Goal: Communication & Community: Ask a question

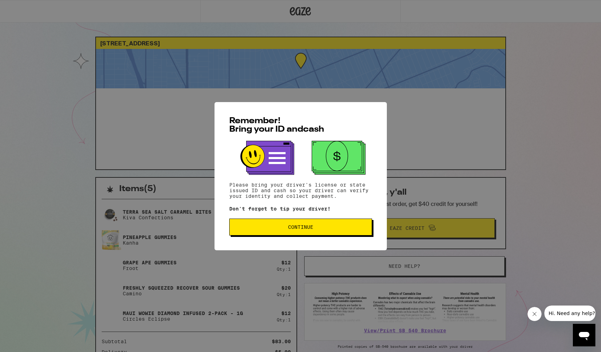
click at [303, 227] on span "Continue" at bounding box center [300, 226] width 25 height 5
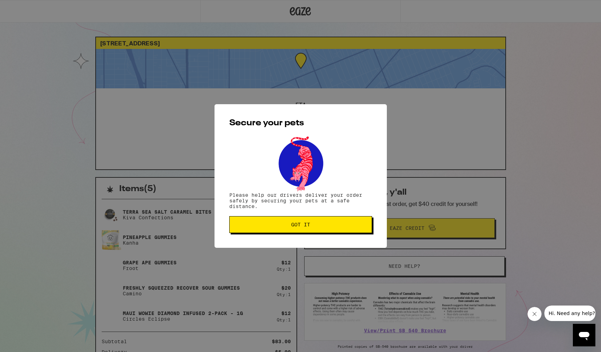
click at [303, 227] on span "Got it" at bounding box center [300, 224] width 19 height 5
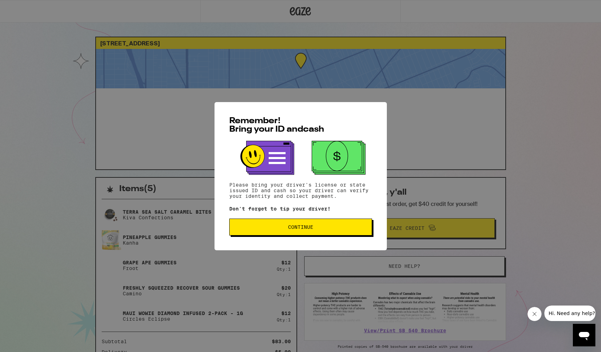
click at [300, 229] on span "Continue" at bounding box center [300, 226] width 25 height 5
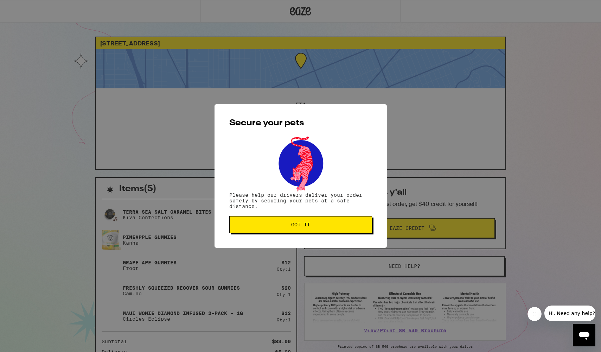
click at [300, 227] on span "Got it" at bounding box center [300, 224] width 19 height 5
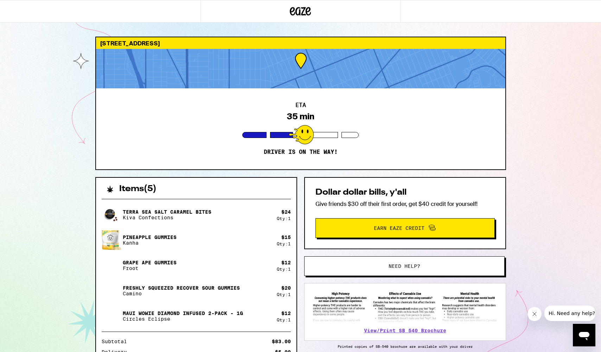
click at [569, 310] on span "Hi. Need any help?" at bounding box center [572, 313] width 46 height 6
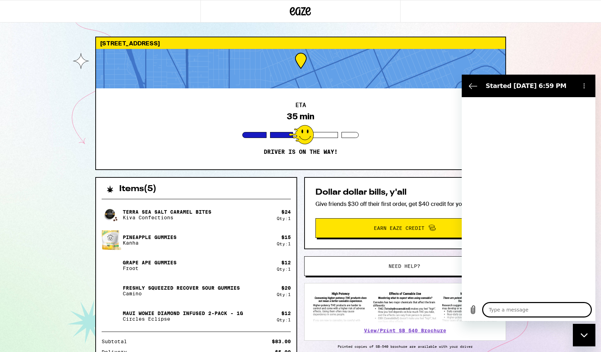
type textarea "x"
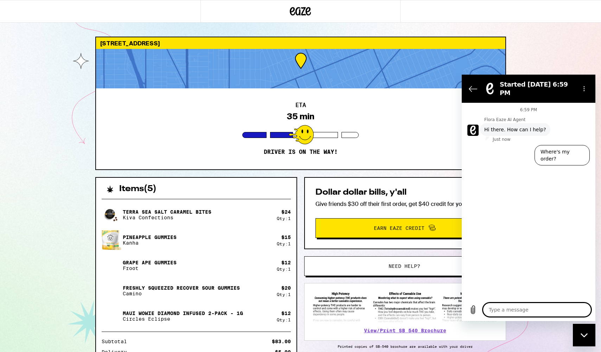
click at [500, 308] on textarea at bounding box center [537, 310] width 108 height 14
type textarea "A"
type textarea "x"
type textarea "Ap"
type textarea "x"
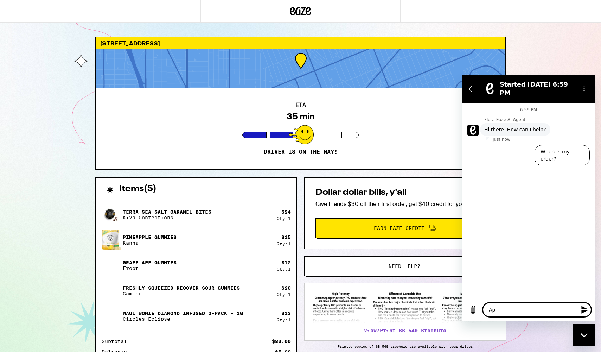
type textarea "App"
type textarea "x"
type textarea "App"
type textarea "x"
type textarea "App a"
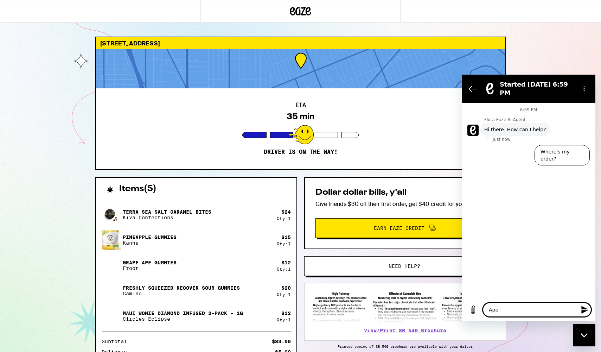
type textarea "x"
type textarea "App an"
type textarea "x"
type textarea "App and"
type textarea "x"
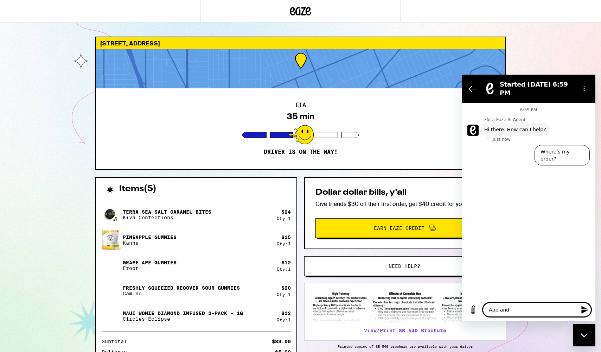
type textarea "App and"
type textarea "x"
type textarea "App and s"
type textarea "x"
type textarea "App and si"
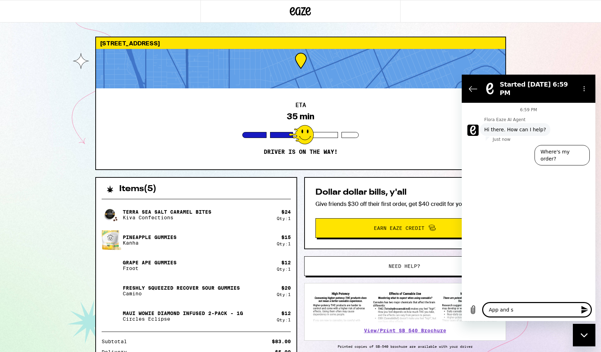
type textarea "x"
type textarea "App and sit"
type textarea "x"
type textarea "App and site"
type textarea "x"
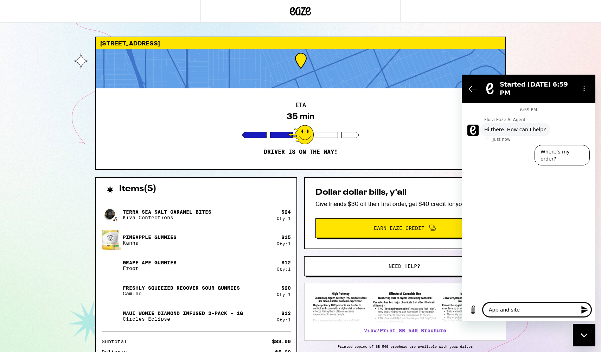
type textarea "App and site"
type textarea "x"
type textarea "App and site a"
type textarea "x"
type textarea "App and site ar"
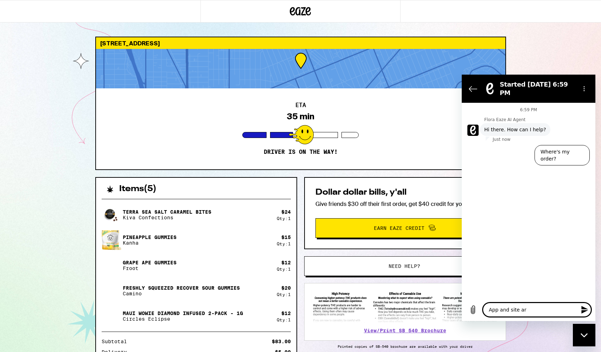
type textarea "x"
type textarea "App and site are"
type textarea "x"
type textarea "App and site are"
type textarea "x"
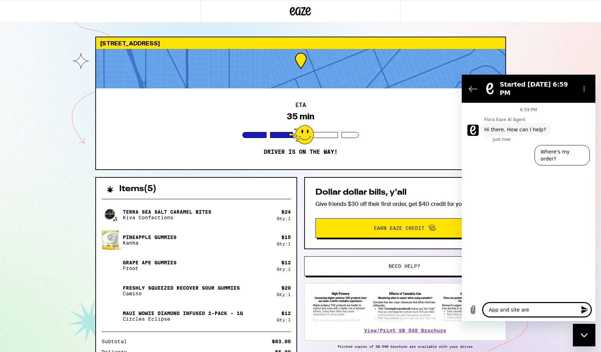
type textarea "App and site are n"
type textarea "x"
type textarea "App and site are no"
type textarea "x"
type textarea "App and site are not"
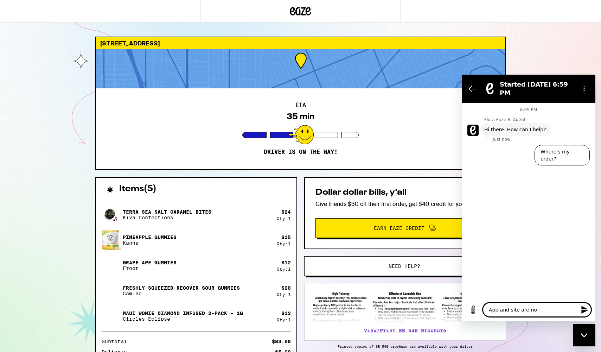
type textarea "x"
type textarea "App and site are not"
type textarea "x"
type textarea "App and site are not u"
type textarea "x"
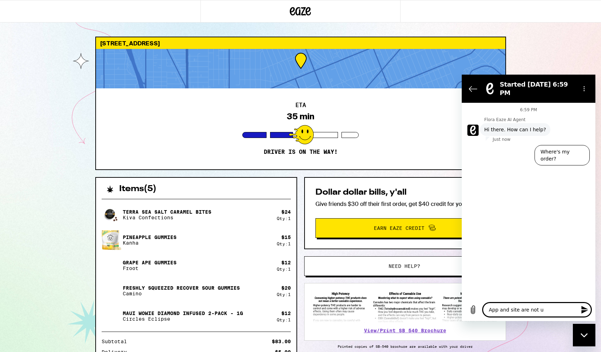
type textarea "App and site are not up"
type textarea "x"
type textarea "App and site are not upd"
type textarea "x"
type textarea "App and site are not upda"
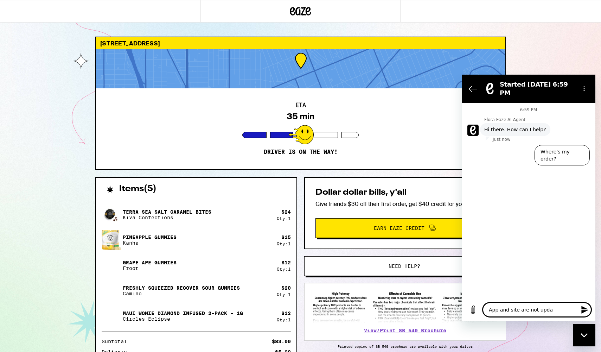
type textarea "x"
type textarea "App and site are not updat"
type textarea "x"
type textarea "App and site are not updati"
type textarea "x"
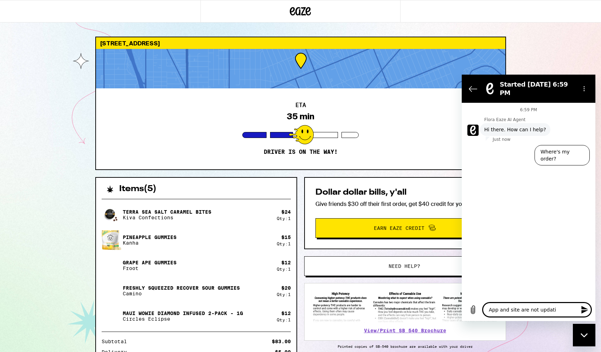
type textarea "App and site are not updatin"
type textarea "x"
type textarea "App and site are not updating"
type textarea "x"
type textarea "App and site are not updating"
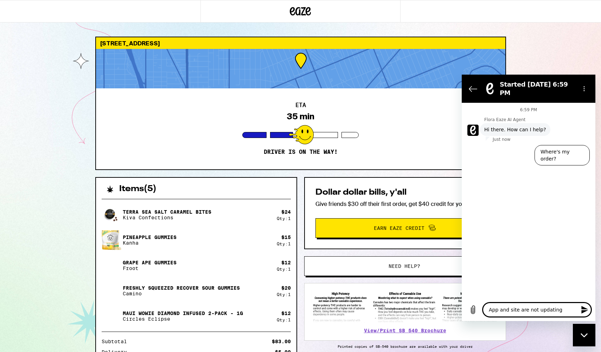
type textarea "x"
type textarea "App and site are not updating a"
type textarea "x"
type textarea "App and site are not updating an"
type textarea "x"
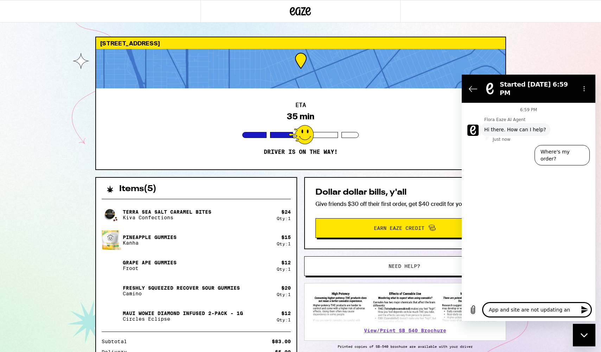
type textarea "App and site are not updating and"
type textarea "x"
type textarea "App and site are not updating and"
type textarea "x"
type textarea "App and site are not updating and I"
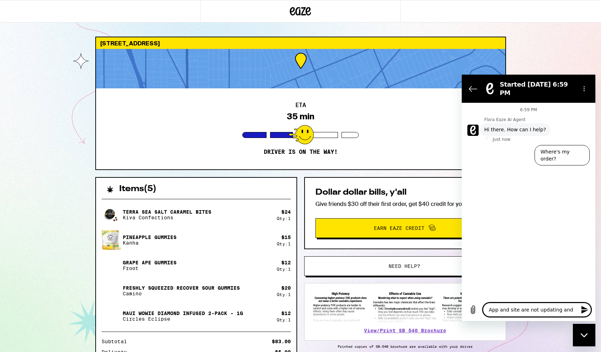
type textarea "x"
type textarea "App and site are not updating and I"
type textarea "x"
type textarea "App and site are not updating and I a"
type textarea "x"
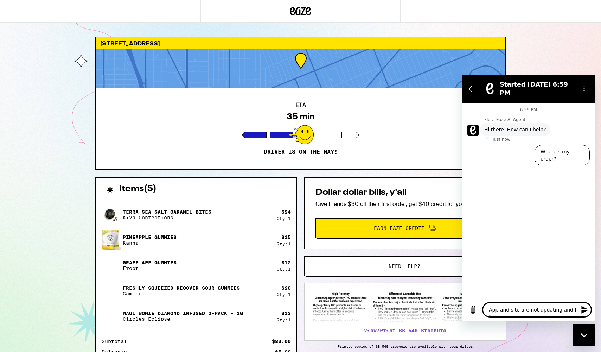
type textarea "App and site are not updating and I am"
type textarea "x"
type textarea "App and site are not updating and I am"
type textarea "x"
type textarea "App and site are not updating and I am n"
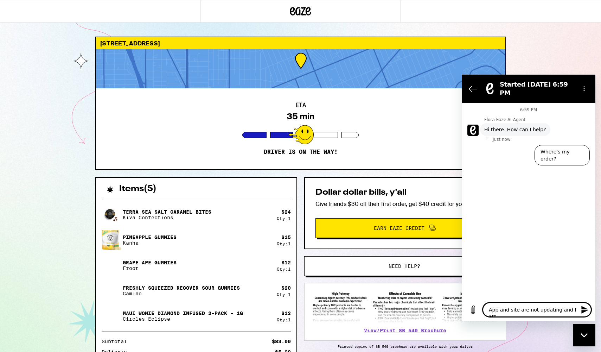
type textarea "x"
type textarea "App and site are not updating and I am no"
type textarea "x"
type textarea "App and site are not updating and I am not"
type textarea "x"
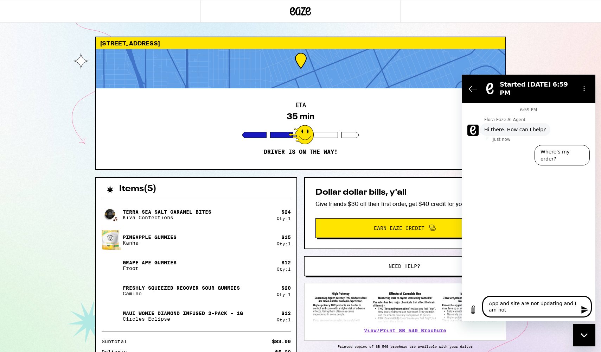
type textarea "App and site are not updating and I am not"
type textarea "x"
type textarea "App and site are not updating and I am not g"
type textarea "x"
type textarea "App and site are not updating and I am not ge"
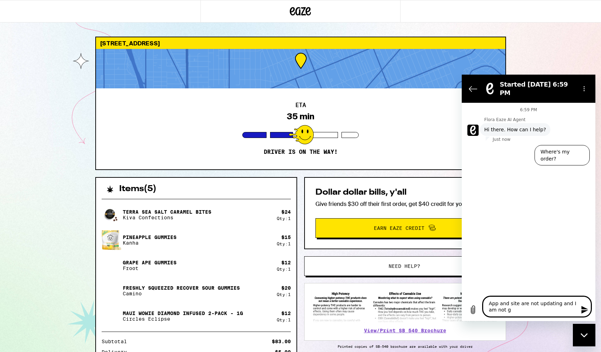
type textarea "x"
type textarea "App and site are not updating and I am not get"
type textarea "x"
type textarea "App and site are not updating and I am not gett"
type textarea "x"
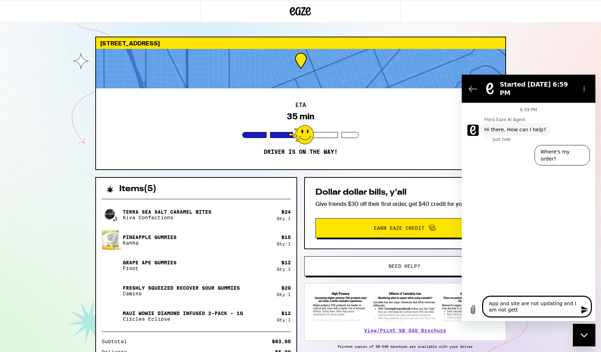
type textarea "App and site are not updating and I am not getti"
type textarea "x"
type textarea "App and site are not updating and I am not gettin"
type textarea "x"
type textarea "App and site are not updating and I am not getting"
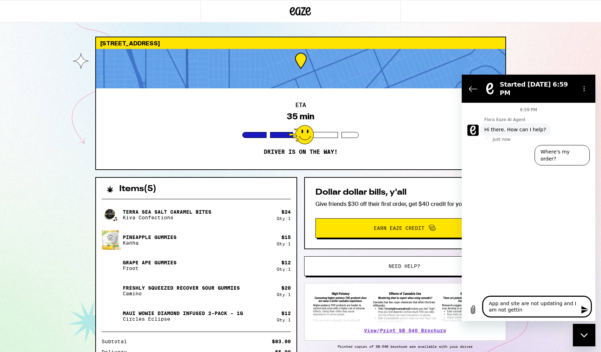
type textarea "x"
type textarea "App and site are not updating and I am not getting"
type textarea "x"
type textarea "App and site are not updating and I am not getting d"
type textarea "x"
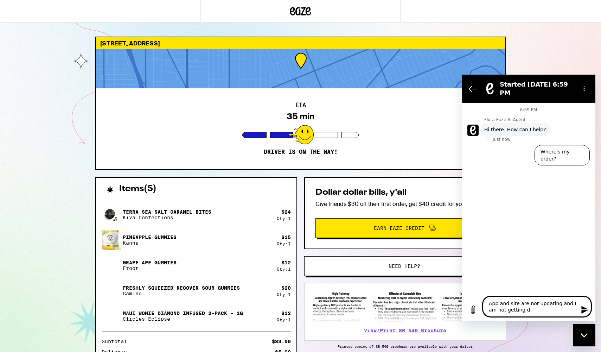
type textarea "App and site are not updating and I am not getting de"
type textarea "x"
type textarea "App and site are not updating and I am not getting del"
type textarea "x"
type textarea "App and site are not updating and I am not getting deli"
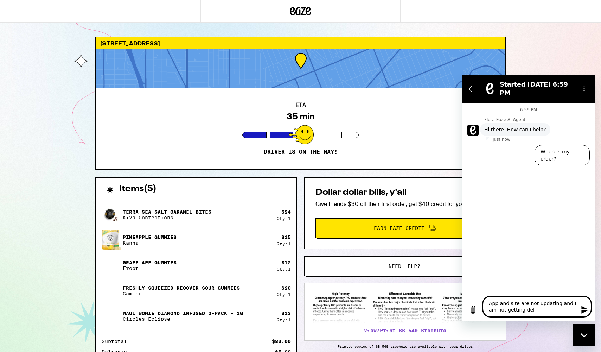
type textarea "x"
type textarea "App and site are not updating and I am not getting deliv"
type textarea "x"
type textarea "App and site are not updating and I am not getting delive"
type textarea "x"
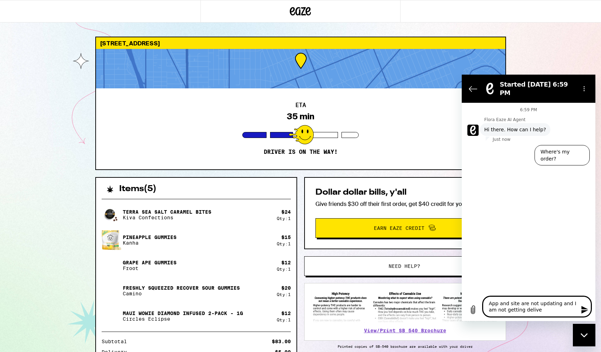
type textarea "App and site are not updating and I am not getting deliver"
type textarea "x"
type textarea "App and site are not updating and I am not getting delivery"
type textarea "x"
type textarea "App and site are not updating and I am not getting delivery"
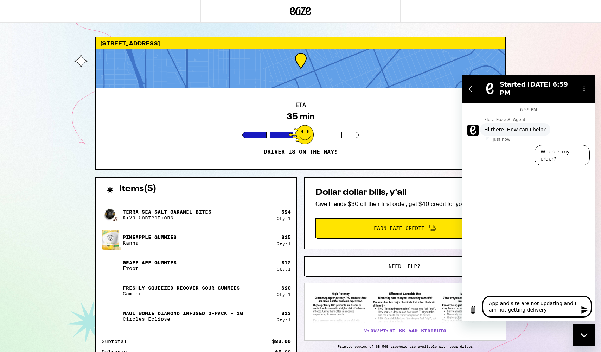
type textarea "x"
type textarea "App and site are not updating and I am not getting delivery m"
type textarea "x"
type textarea "App and site are not updating and I am not getting delivery me"
type textarea "x"
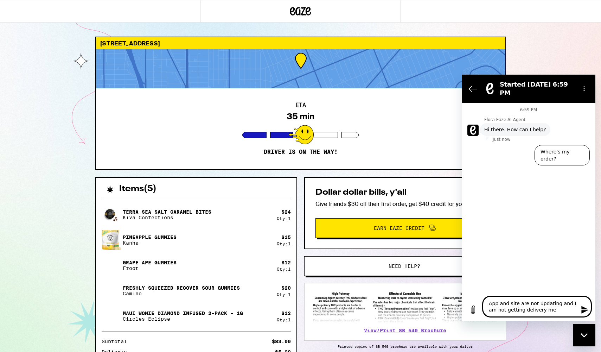
type textarea "App and site are not updating and I am not getting delivery mes"
type textarea "x"
type textarea "App and site are not updating and I am not getting delivery mess"
type textarea "x"
type textarea "App and site are not updating and I am not getting delivery messa"
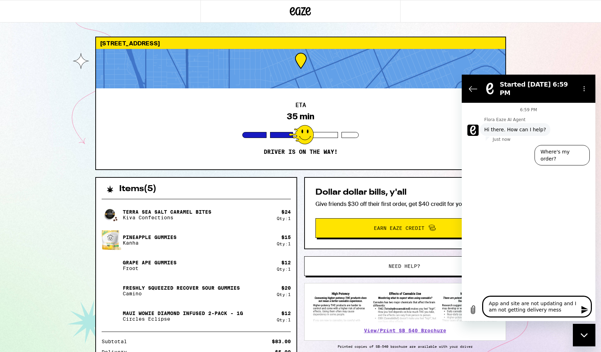
type textarea "x"
type textarea "App and site are not updating and I am not getting delivery messag"
type textarea "x"
type textarea "App and site are not updating and I am not getting delivery message"
type textarea "x"
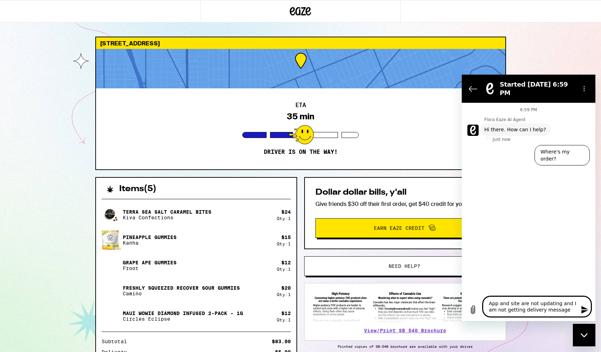
type textarea "App and site are not updating and I am not getting delivery messages"
type textarea "x"
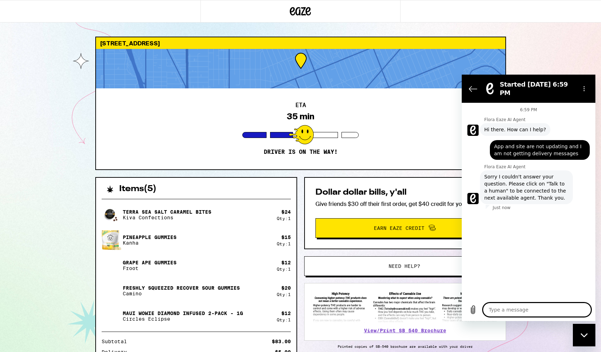
click at [579, 330] on div "Close messaging window" at bounding box center [584, 334] width 21 height 21
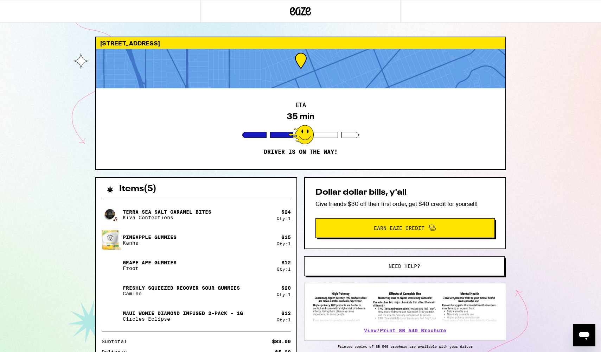
click at [579, 330] on icon "Open messaging window" at bounding box center [584, 335] width 13 height 13
type textarea "x"
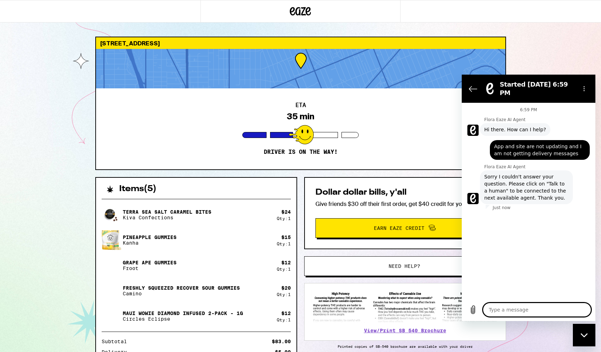
click at [498, 310] on textarea at bounding box center [537, 310] width 108 height 14
type textarea "W"
type textarea "x"
type textarea "Wj"
type textarea "x"
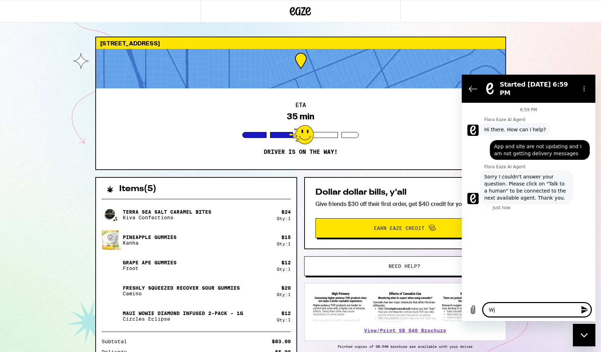
type textarea "Wje"
type textarea "x"
type textarea "Wjer"
type textarea "x"
type textarea "Wjere"
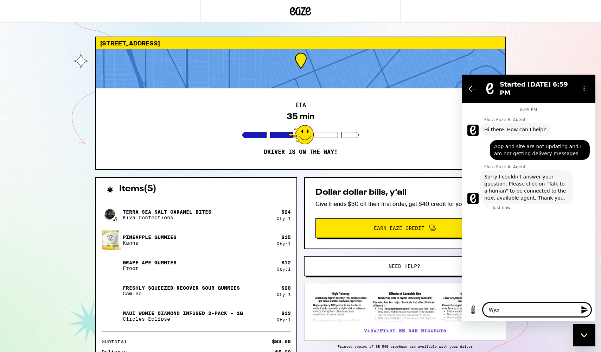
type textarea "x"
type textarea "Wjere"
type textarea "x"
type textarea "Wjere d"
type textarea "x"
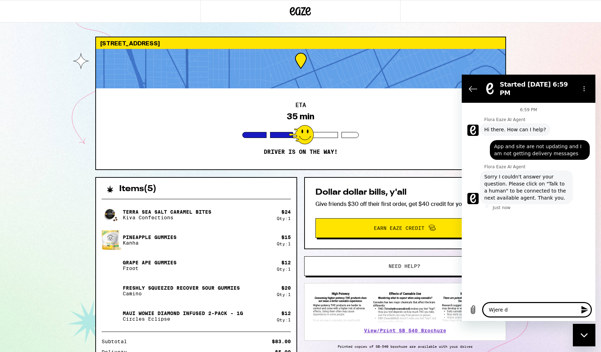
type textarea "Wjere d"
type textarea "x"
type textarea "Wjere d"
type textarea "x"
type textarea "Wjere do"
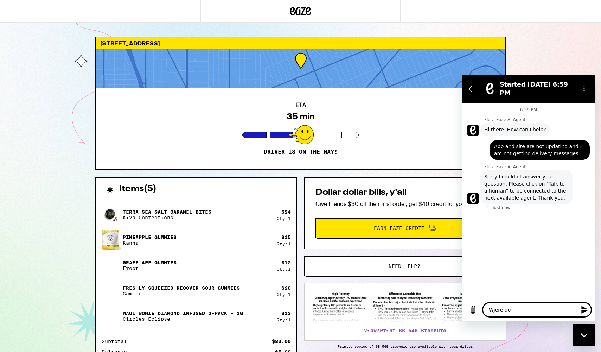
type textarea "x"
type textarea "Wjere do"
type textarea "x"
type textarea "Wjere do I"
type textarea "x"
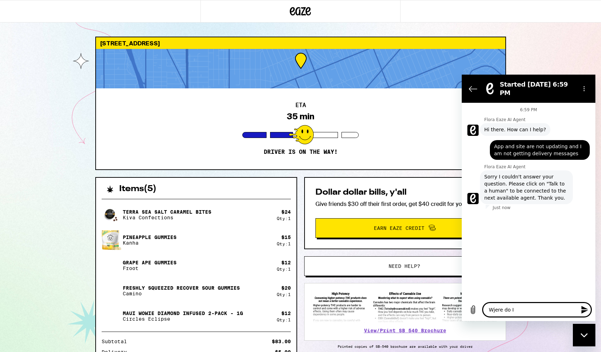
type textarea "Wjere do I"
type textarea "x"
type textarea "Wjere do I"
type textarea "x"
type textarea "Wjere do"
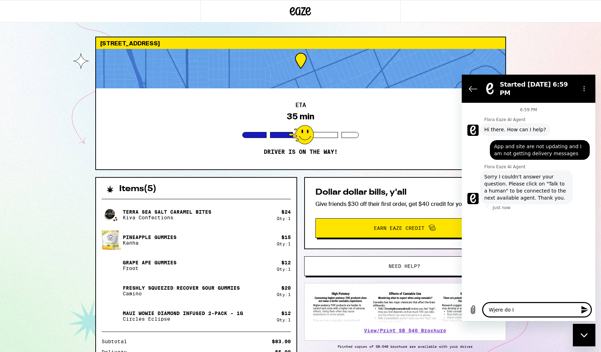
type textarea "x"
type textarea "Wjere do"
type textarea "x"
type textarea "Wjere d"
type textarea "x"
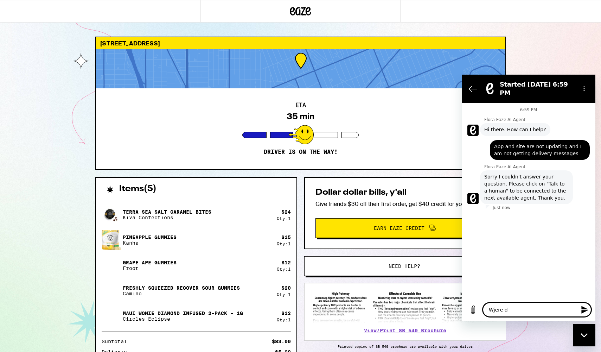
type textarea "Wjere"
type textarea "x"
type textarea "Wjere"
type textarea "x"
type textarea "Wjer"
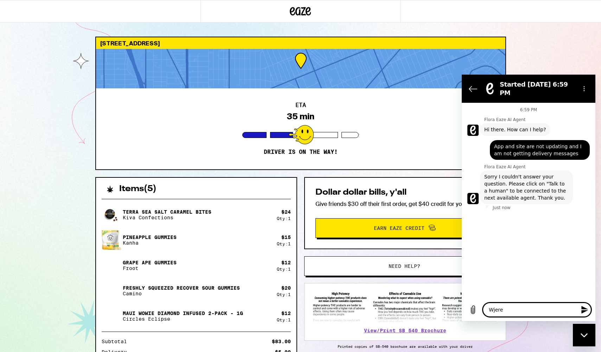
type textarea "x"
type textarea "Wje"
type textarea "x"
type textarea "Wj"
type textarea "x"
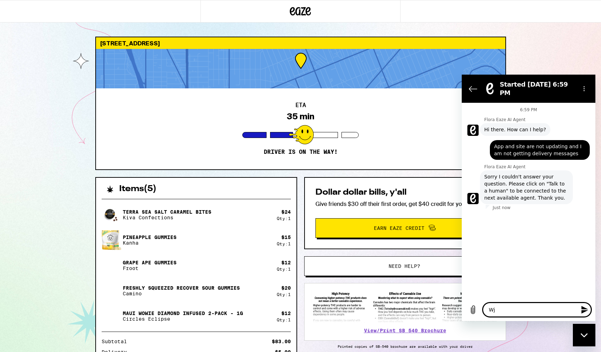
type textarea "W"
type textarea "x"
type textarea "w"
type textarea "x"
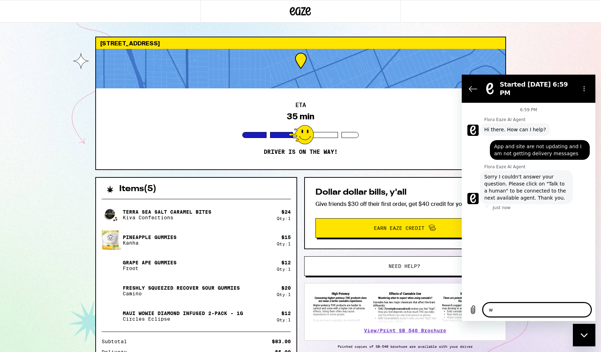
type textarea "wh"
type textarea "x"
type textarea "whe"
type textarea "x"
type textarea "wher"
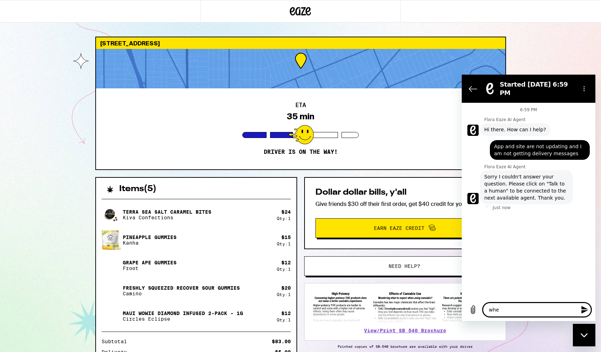
type textarea "x"
type textarea "where"
type textarea "x"
type textarea "where"
type textarea "x"
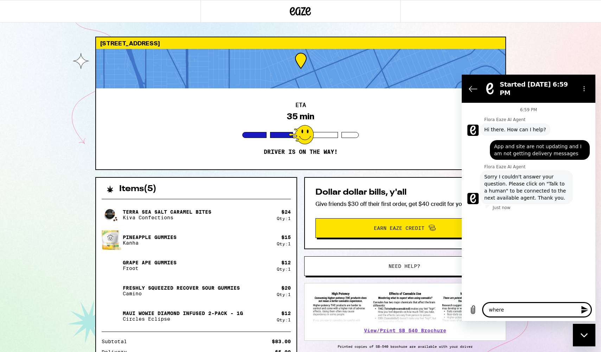
type textarea "where d"
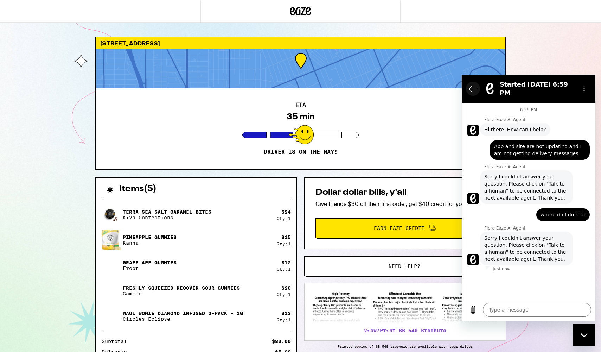
click at [472, 85] on icon "Back to the conversation list" at bounding box center [473, 88] width 8 height 8
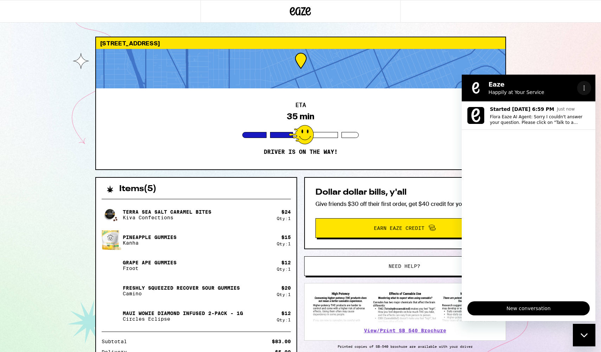
click at [583, 88] on icon "Options menu" at bounding box center [585, 88] width 6 height 6
click at [536, 186] on ul "Started Sep 22 at 6:59 PM Just now Flora Eaze AI Agent: Sorry I couldn't answer…" at bounding box center [529, 198] width 134 height 194
click at [515, 306] on span "New conversation" at bounding box center [529, 308] width 110 height 8
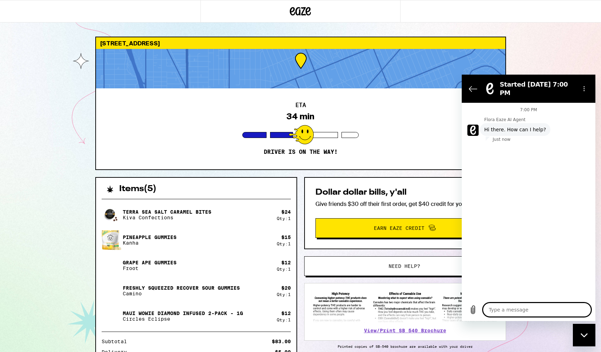
click at [510, 308] on textarea at bounding box center [537, 310] width 108 height 14
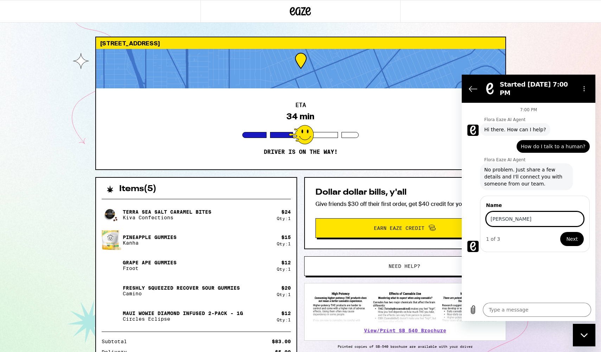
click at [571, 235] on span "Next" at bounding box center [572, 239] width 12 height 8
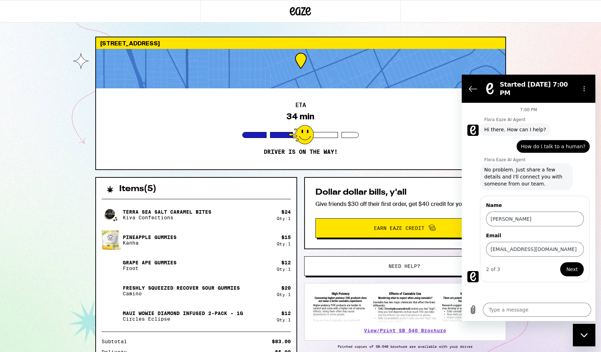
click at [572, 266] on span "Next" at bounding box center [572, 269] width 12 height 8
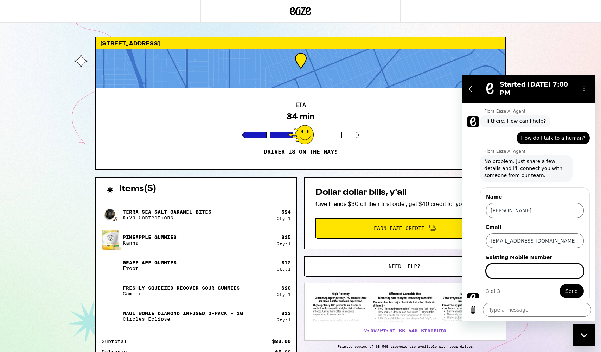
scroll to position [9, 0]
click at [560, 284] on button "Send" at bounding box center [572, 291] width 24 height 14
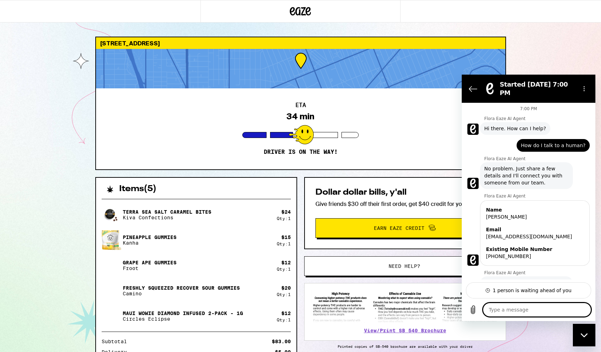
scroll to position [20, 0]
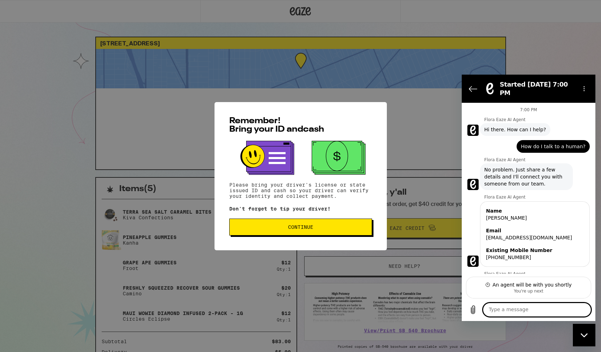
scroll to position [91, 0]
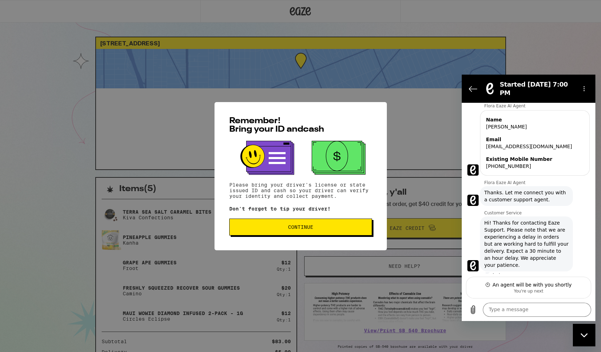
click at [310, 227] on span "Continue" at bounding box center [300, 226] width 25 height 5
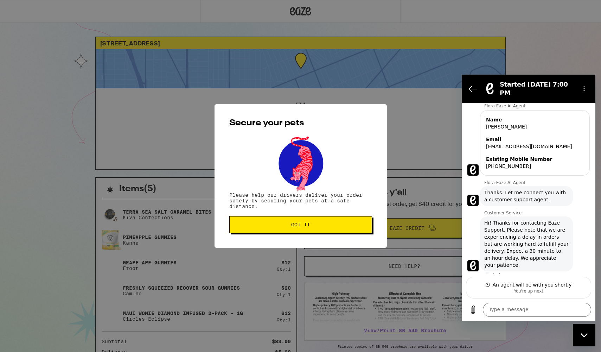
click at [310, 227] on span "Got it" at bounding box center [300, 224] width 19 height 5
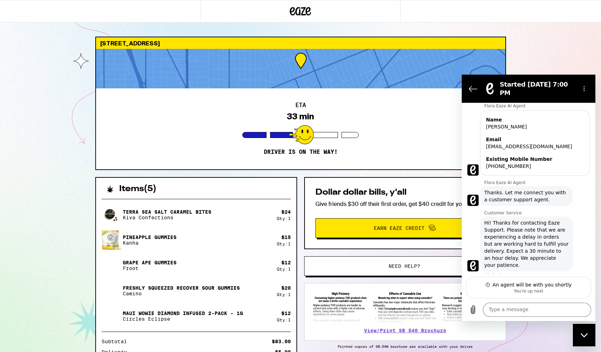
scroll to position [0, 0]
click at [535, 307] on textarea at bounding box center [537, 310] width 108 height 14
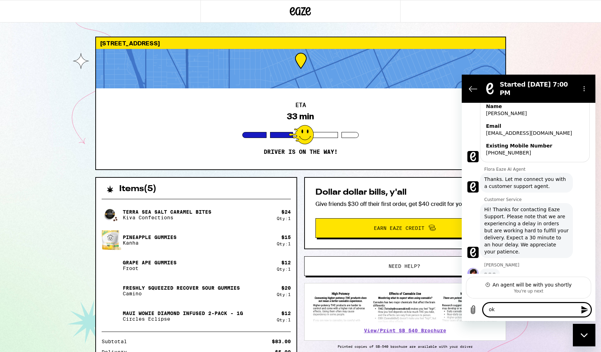
type textarea "ok"
click at [584, 313] on icon "Send message" at bounding box center [585, 309] width 8 height 8
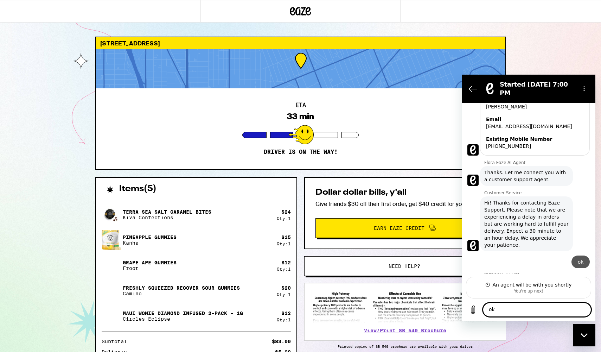
scroll to position [121, 0]
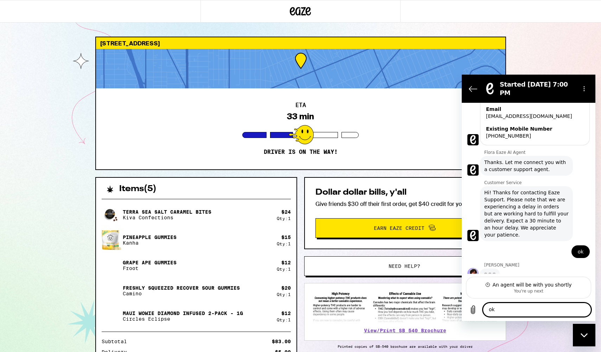
click at [504, 309] on textarea "ok" at bounding box center [537, 310] width 108 height 14
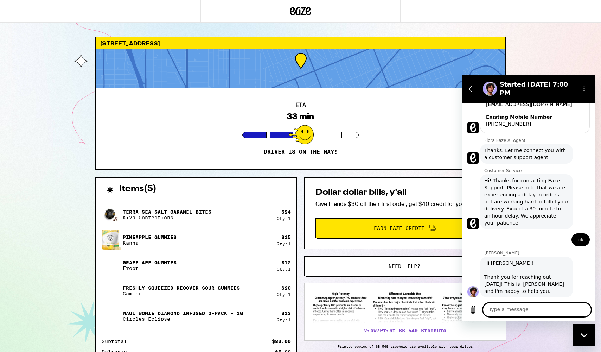
scroll to position [135, 0]
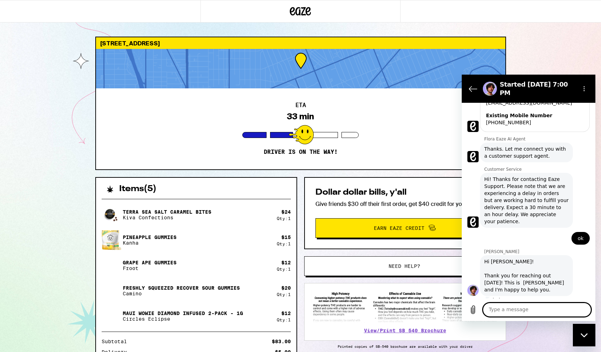
click at [506, 310] on textarea at bounding box center [537, 310] width 108 height 14
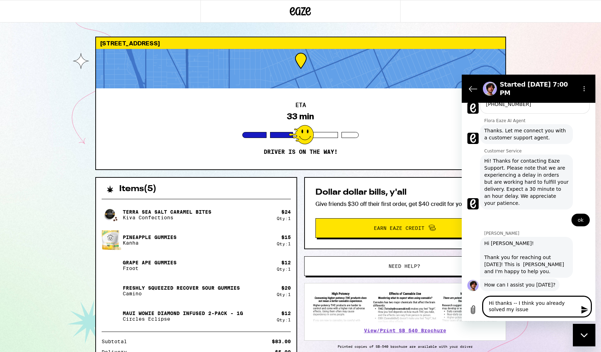
scroll to position [154, 0]
type textarea "Hi thanks -- I think you already solved my issue"
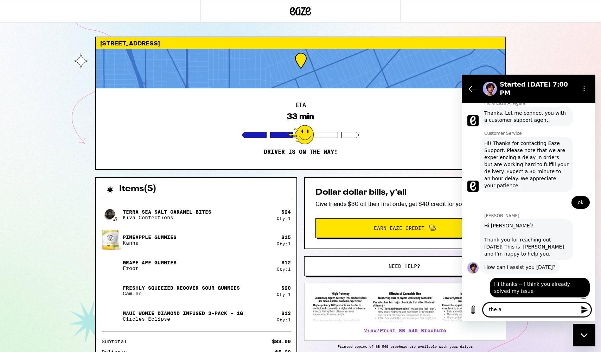
scroll to position [172, 0]
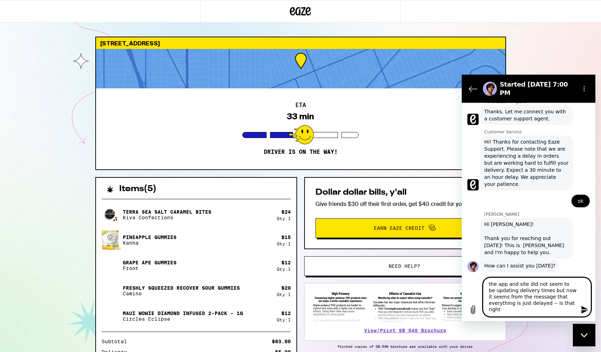
type textarea "the app and site did not seem to be updating delivery times but now it seems fr…"
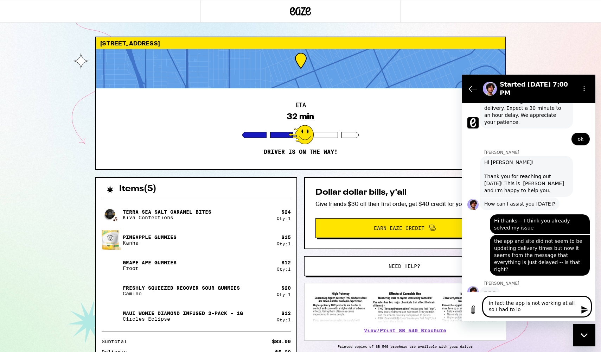
scroll to position [233, 0]
type textarea "in fact the app is not working at all so I had to log into my laptop"
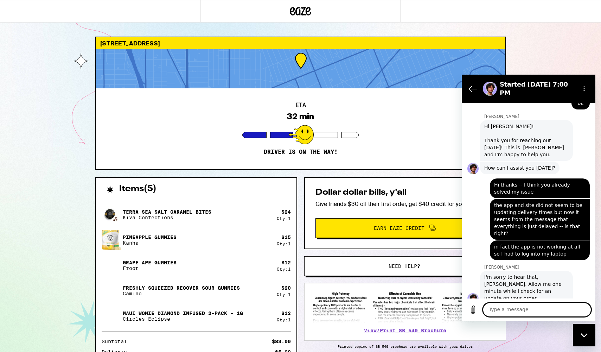
scroll to position [271, 0]
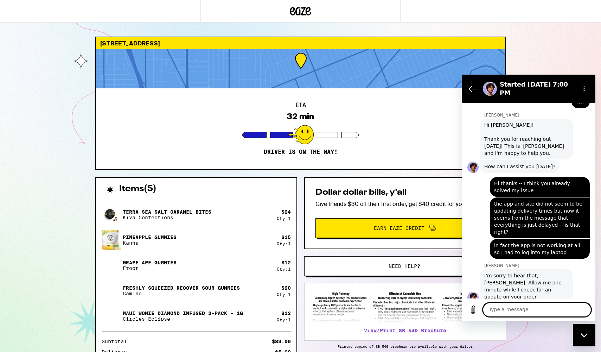
click at [498, 310] on textarea at bounding box center [537, 310] width 108 height 14
type textarea "ok"
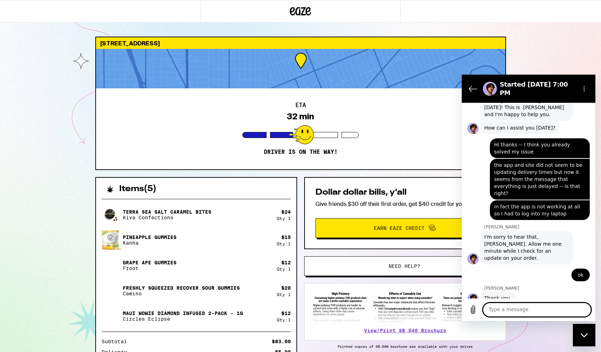
scroll to position [311, 0]
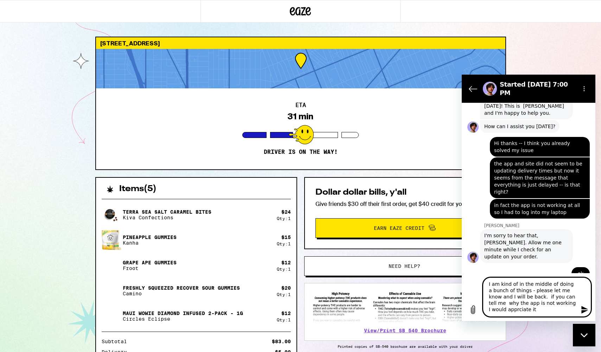
type textarea "I am kind of in the middle of doing a bunch of things - please let me know and …"
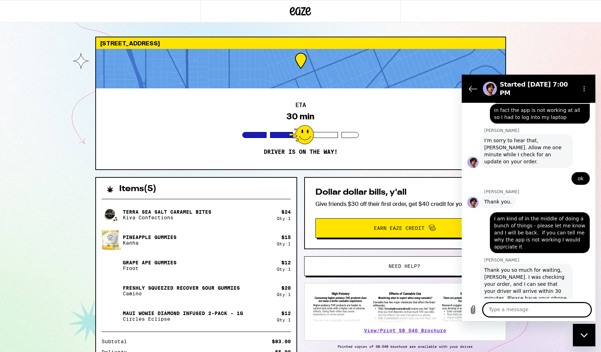
scroll to position [408, 0]
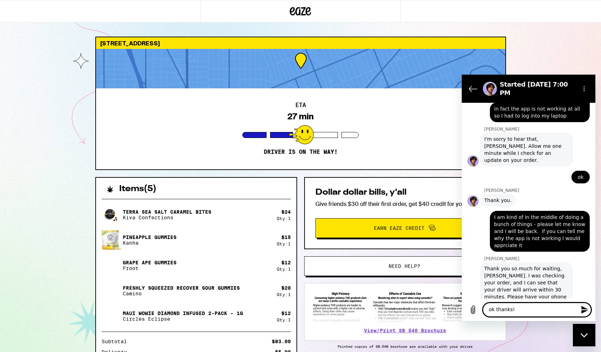
type textarea "ok thanks!"
click at [584, 330] on div "Close messaging window" at bounding box center [584, 334] width 21 height 21
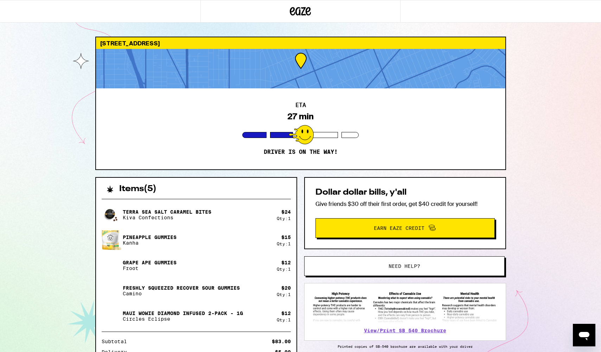
click at [581, 331] on icon "Open messaging window" at bounding box center [584, 335] width 13 height 13
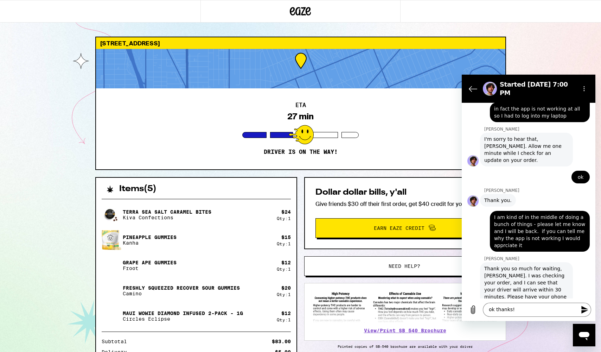
scroll to position [0, 0]
click at [584, 311] on icon "Send message" at bounding box center [585, 310] width 7 height 8
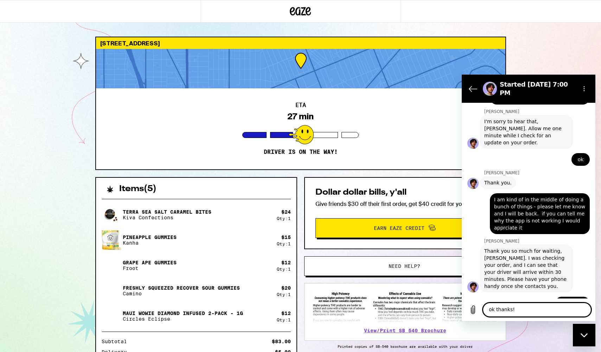
scroll to position [425, 0]
click at [515, 311] on textarea "ok thanks!" at bounding box center [537, 310] width 108 height 14
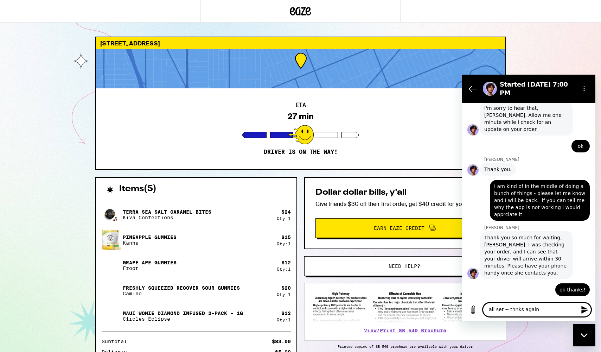
scroll to position [438, 0]
click at [513, 311] on textarea "all set -- thnks again" at bounding box center [537, 310] width 108 height 14
click at [538, 311] on textarea "all set -- thanks again" at bounding box center [537, 310] width 108 height 14
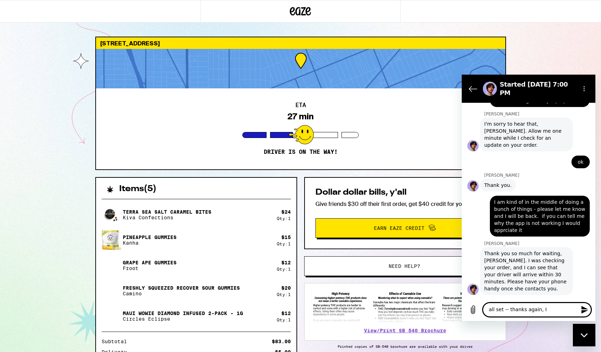
scroll to position [425, 0]
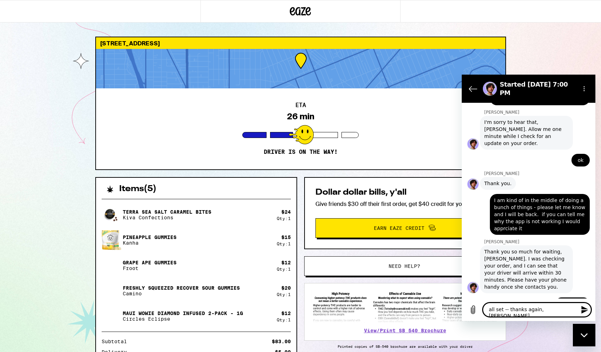
type textarea "all set -- thanks again, [PERSON_NAME]"
click at [584, 310] on icon "Send message" at bounding box center [585, 310] width 7 height 8
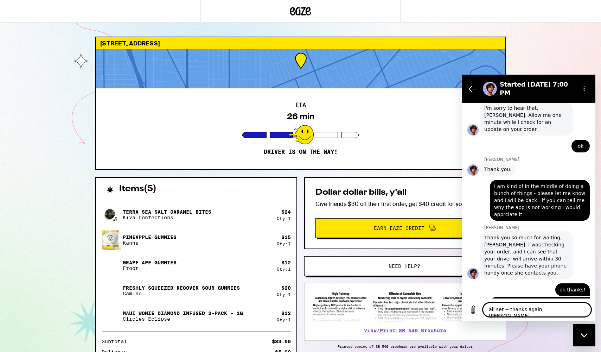
scroll to position [438, 0]
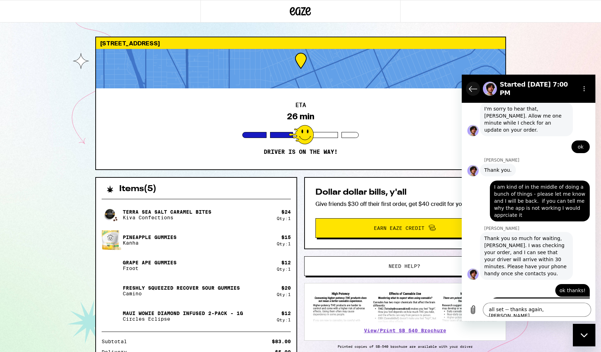
click at [472, 87] on icon "Back to the conversation list" at bounding box center [473, 88] width 8 height 8
